Goal: Task Accomplishment & Management: Manage account settings

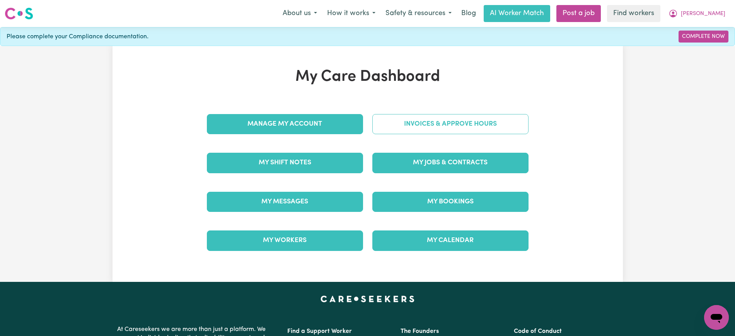
click at [403, 123] on link "Invoices & Approve Hours" at bounding box center [450, 124] width 156 height 20
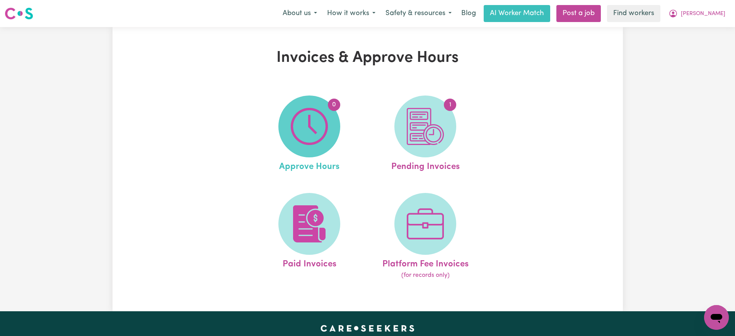
click at [329, 120] on span "0" at bounding box center [309, 127] width 62 height 62
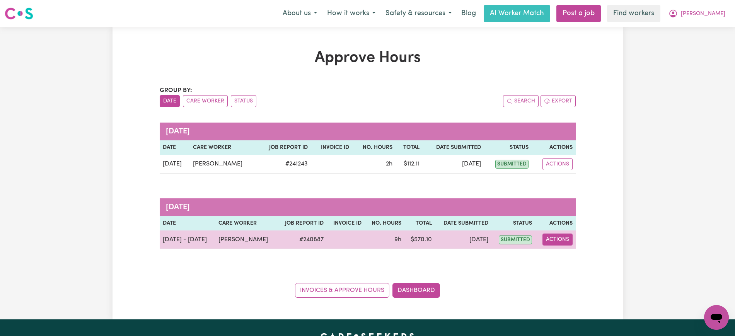
click at [567, 242] on button "Actions" at bounding box center [558, 240] width 30 height 12
click at [566, 259] on link "View Job Report" at bounding box center [576, 257] width 66 height 15
select select "pm"
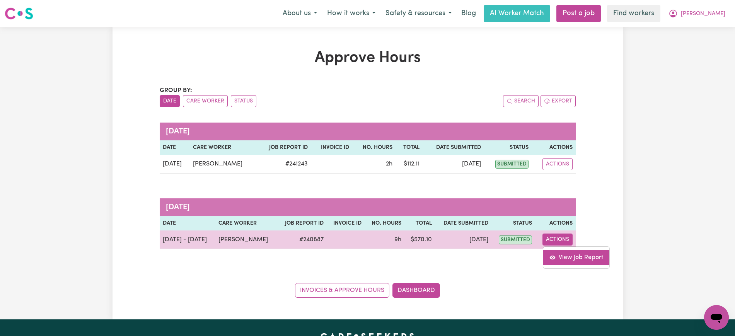
select select "pm"
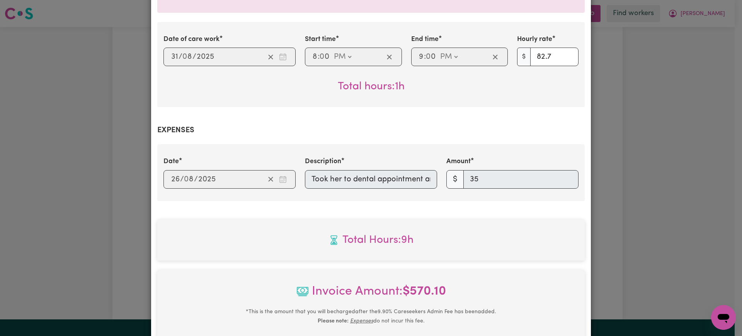
scroll to position [456, 0]
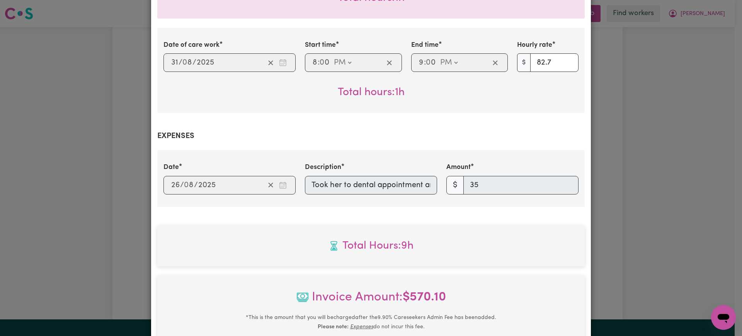
click at [487, 260] on div "Total Hours: 9h" at bounding box center [371, 245] width 428 height 41
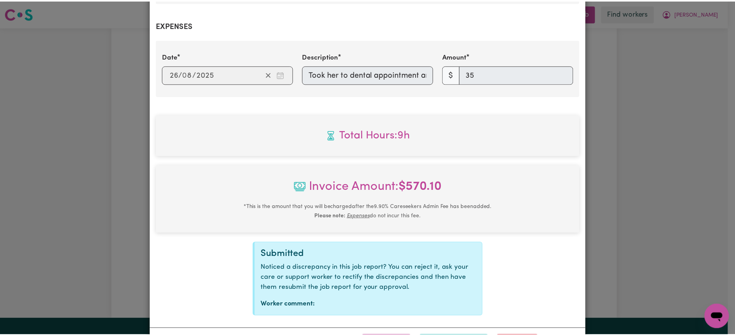
scroll to position [601, 0]
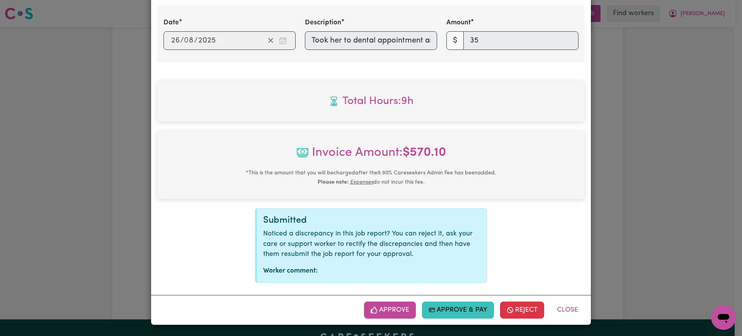
click at [380, 309] on button "Approve" at bounding box center [390, 310] width 52 height 17
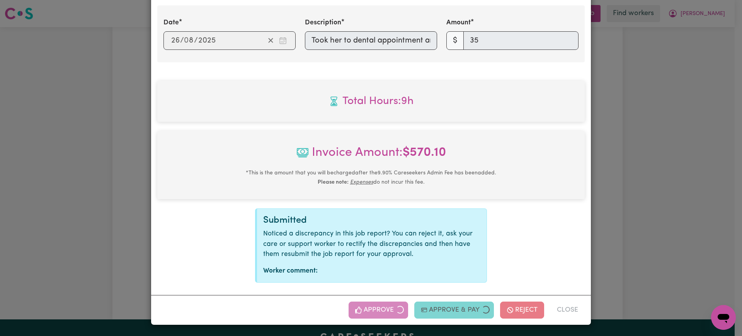
click at [679, 151] on div "Job Report # 240887 - [PERSON_NAME] Summary Job report # 240887 Client name: [P…" at bounding box center [371, 168] width 742 height 336
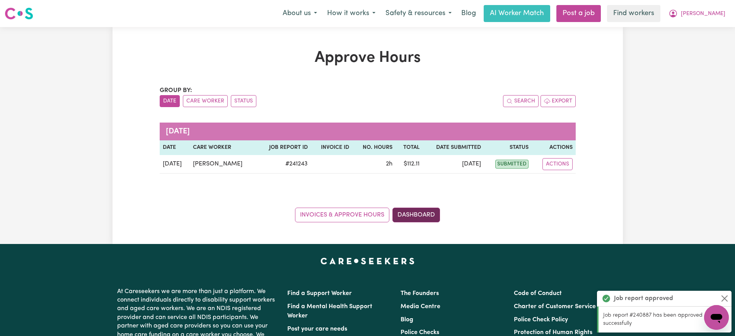
click at [421, 208] on link "Dashboard" at bounding box center [417, 215] width 48 height 15
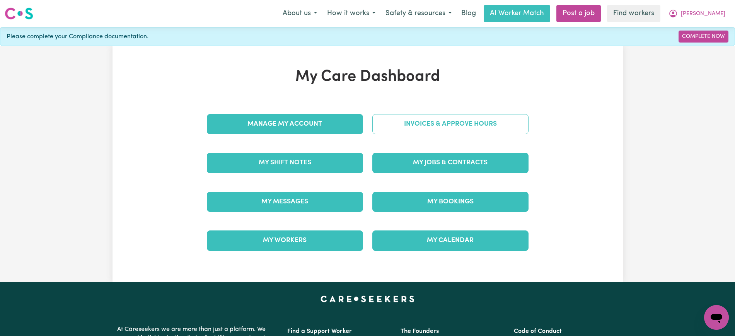
click at [437, 127] on link "Invoices & Approve Hours" at bounding box center [450, 124] width 156 height 20
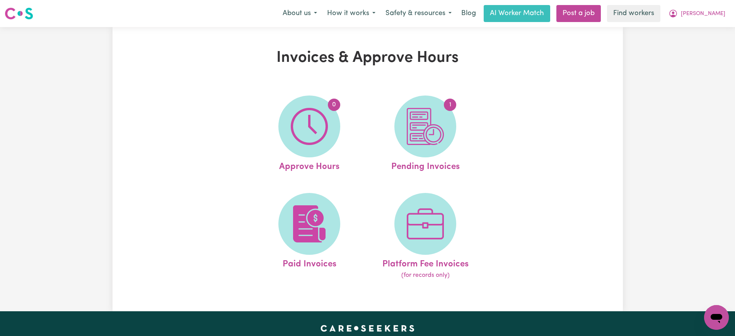
click at [438, 133] on img at bounding box center [425, 126] width 37 height 37
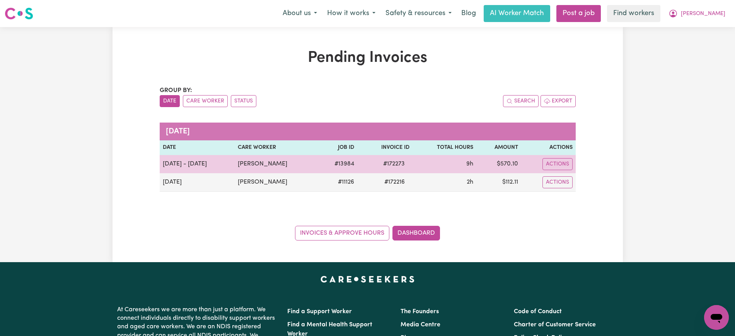
click at [396, 163] on span "# 172273" at bounding box center [394, 163] width 31 height 9
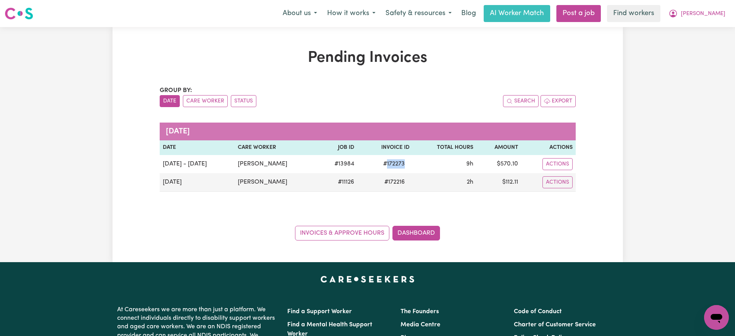
copy span "172273"
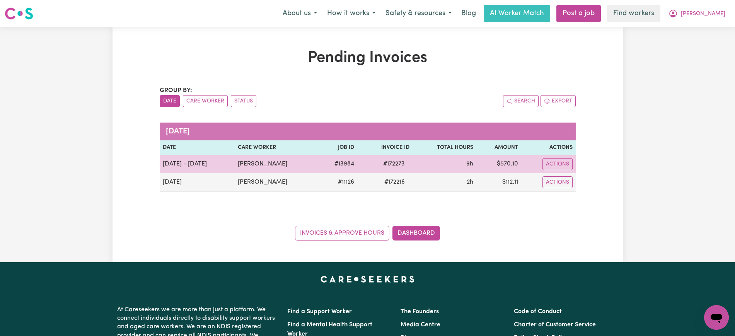
click at [506, 161] on td "$ 570.10" at bounding box center [498, 164] width 44 height 18
drag, startPoint x: 506, startPoint y: 161, endPoint x: 510, endPoint y: 161, distance: 4.6
click at [505, 161] on td "$ 570.10" at bounding box center [498, 164] width 44 height 18
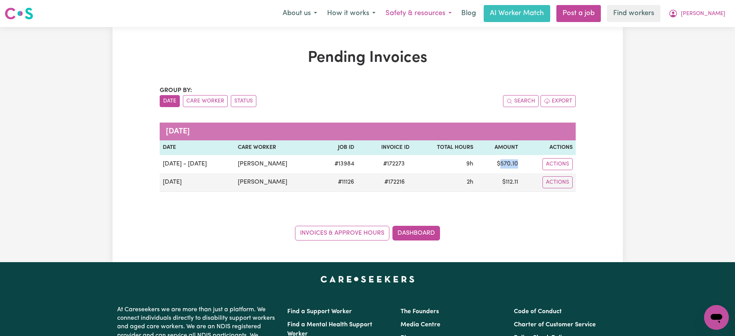
copy td "570.10"
click at [711, 8] on button "[PERSON_NAME]" at bounding box center [697, 13] width 67 height 16
click at [708, 38] on link "Logout" at bounding box center [699, 44] width 61 height 15
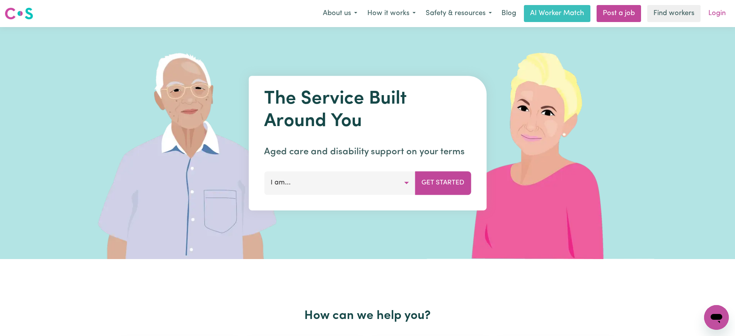
click at [724, 16] on link "Login" at bounding box center [717, 13] width 27 height 17
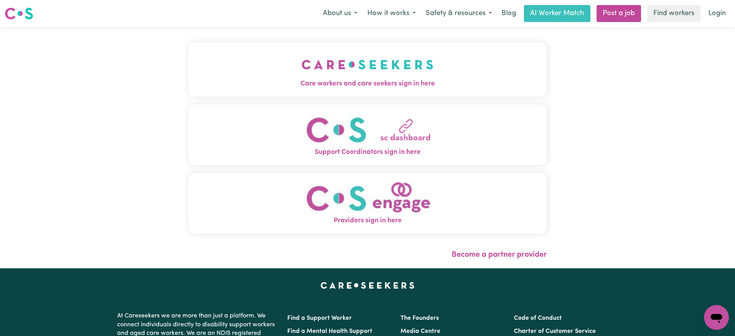
click at [278, 70] on button "Care workers and care seekers sign in here" at bounding box center [367, 70] width 358 height 54
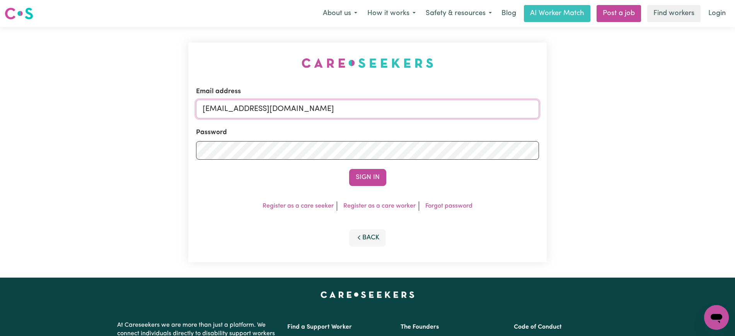
drag, startPoint x: 242, startPoint y: 110, endPoint x: 502, endPoint y: 121, distance: 260.1
click at [503, 121] on form "Email address [EMAIL_ADDRESS][DOMAIN_NAME] Password Sign In" at bounding box center [367, 136] width 343 height 99
type input "[EMAIL_ADDRESS][DOMAIN_NAME]"
click at [349, 169] on button "Sign In" at bounding box center [367, 177] width 37 height 17
